Goal: Task Accomplishment & Management: Complete application form

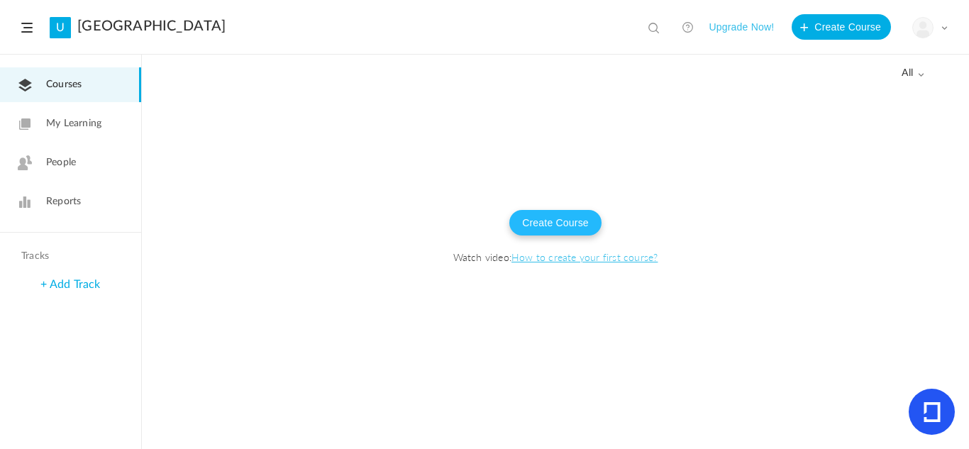
click at [535, 225] on button "Create Course" at bounding box center [555, 223] width 92 height 26
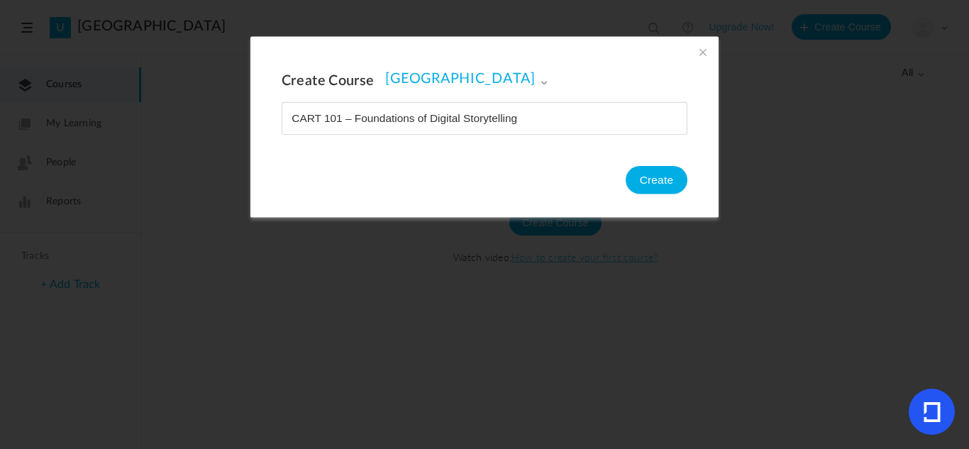
type input "CART 101 – Foundations of Digital Storytelling"
click at [655, 170] on button "Create" at bounding box center [657, 180] width 62 height 28
click at [655, 186] on button "Create" at bounding box center [657, 180] width 62 height 28
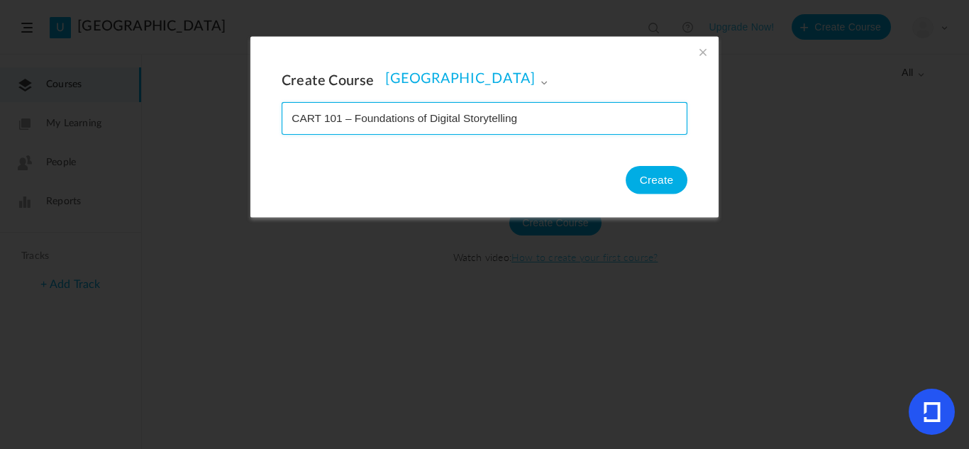
click at [543, 122] on input "name" at bounding box center [484, 118] width 404 height 31
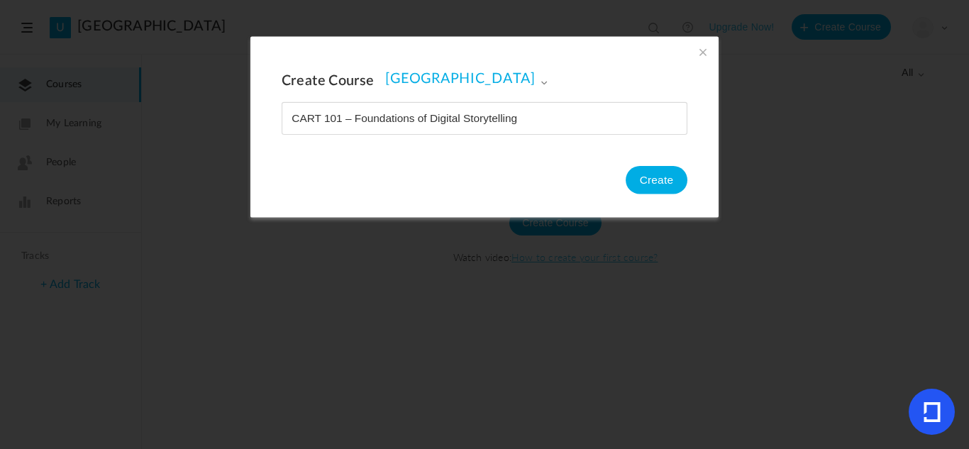
click at [763, 70] on section "Create Course Tiker University Tiker University Create" at bounding box center [484, 224] width 969 height 449
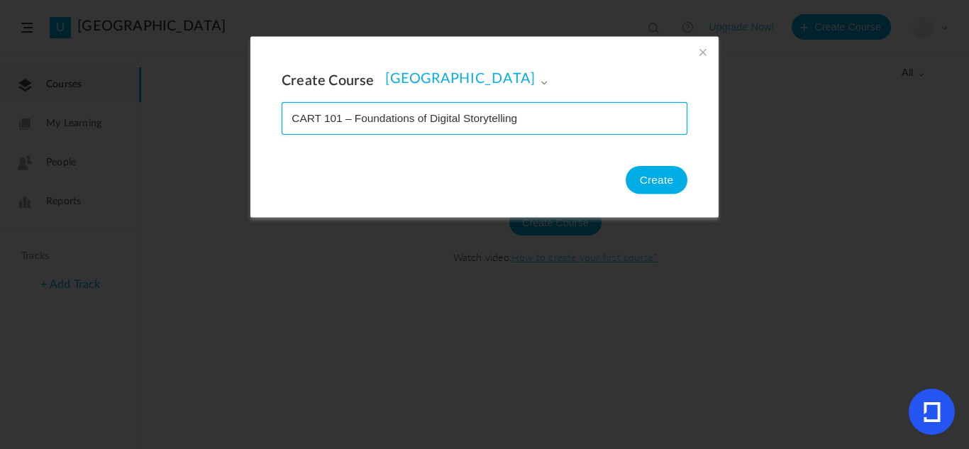
click at [587, 121] on input "name" at bounding box center [484, 118] width 404 height 31
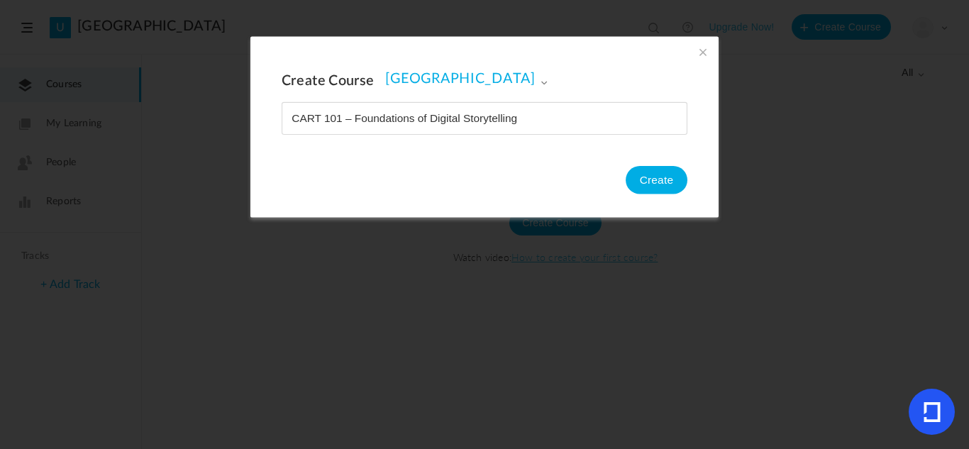
click at [705, 116] on div "Create Course Tiker University Tiker University Create" at bounding box center [484, 127] width 468 height 181
